Goal: Check status: Check status

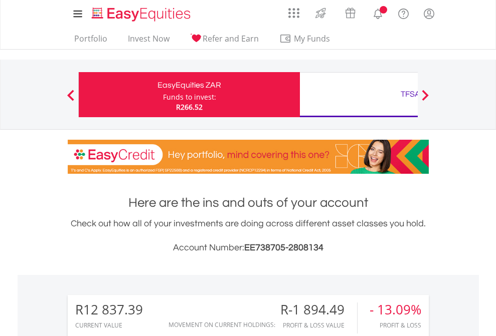
scroll to position [96, 157]
click at [163, 95] on div "Funds to invest:" at bounding box center [189, 97] width 53 height 10
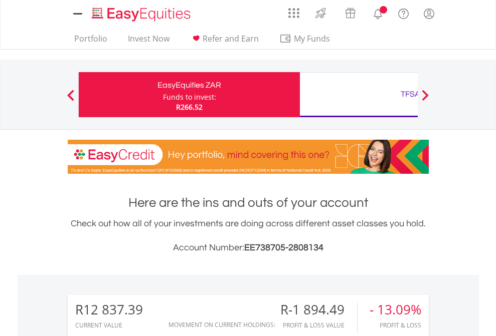
scroll to position [788, 0]
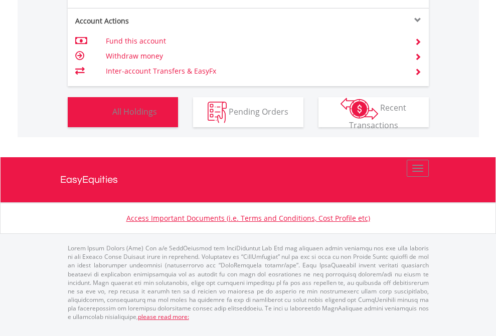
scroll to position [96, 157]
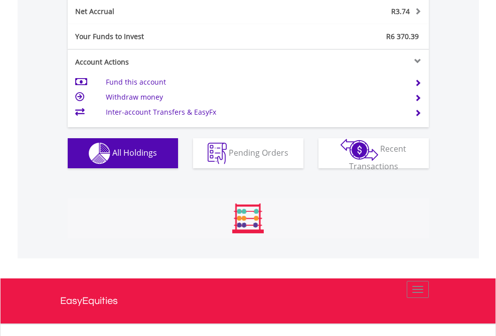
scroll to position [1016, 0]
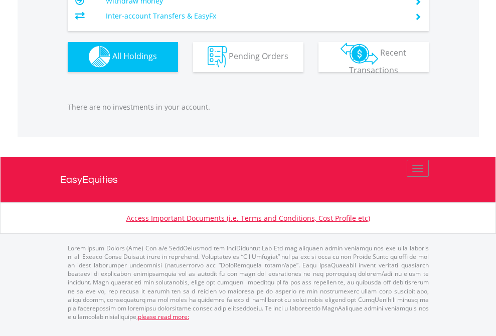
scroll to position [96, 157]
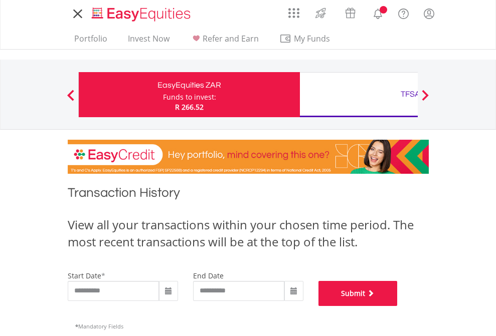
click at [397, 306] on button "Submit" at bounding box center [357, 293] width 79 height 25
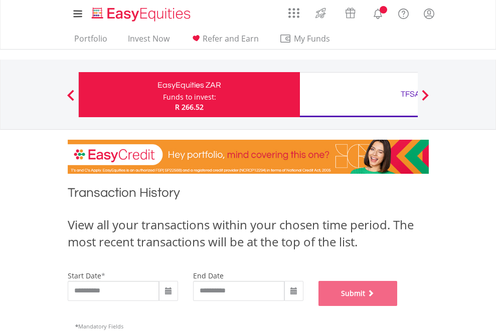
scroll to position [406, 0]
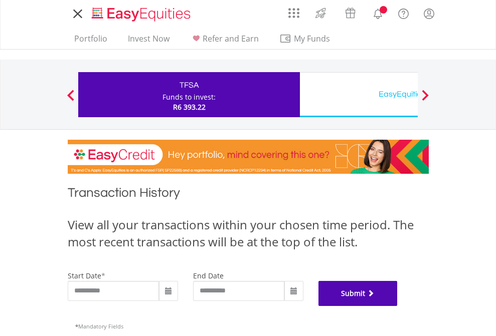
click at [397, 306] on button "Submit" at bounding box center [357, 293] width 79 height 25
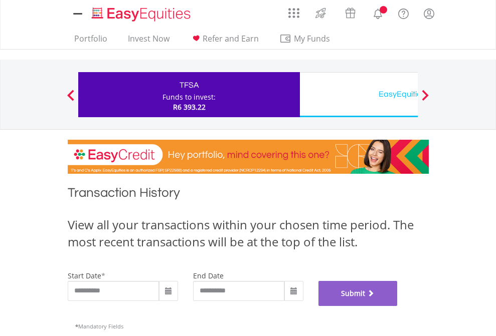
scroll to position [406, 0]
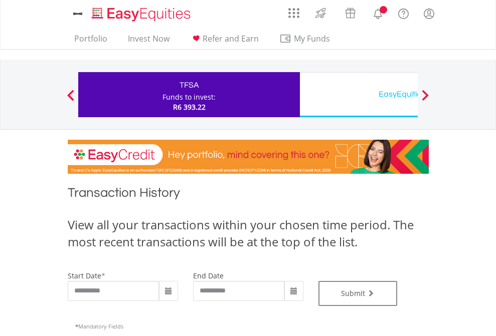
click at [358, 95] on div "EasyEquities USD" at bounding box center [410, 94] width 209 height 14
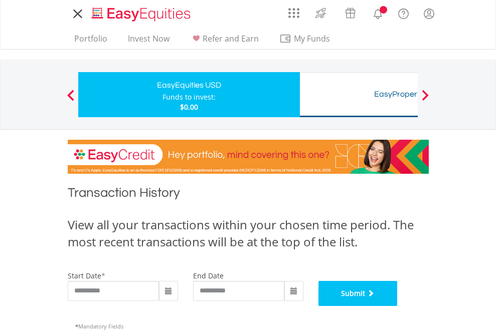
click at [397, 306] on button "Submit" at bounding box center [357, 293] width 79 height 25
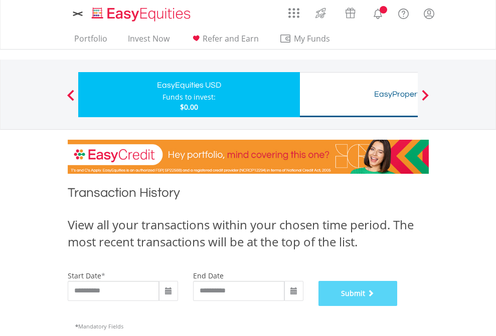
scroll to position [406, 0]
